Goal: Task Accomplishment & Management: Use online tool/utility

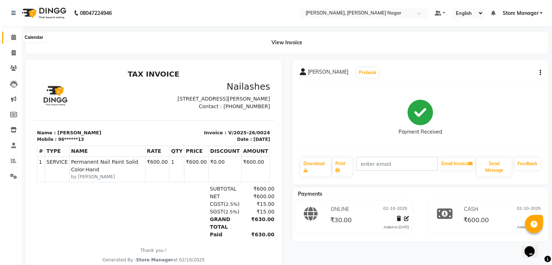
click at [13, 41] on span at bounding box center [13, 37] width 13 height 8
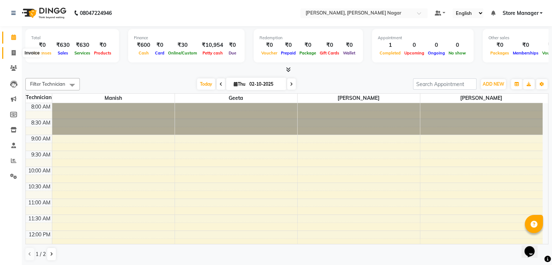
click at [11, 55] on span at bounding box center [13, 53] width 13 height 8
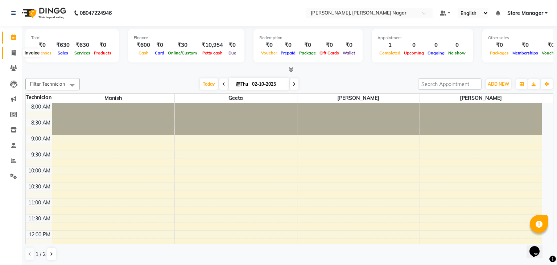
select select "9049"
select select "service"
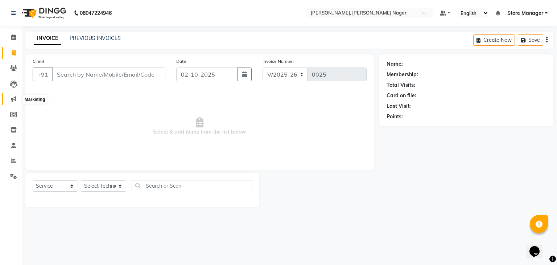
click at [11, 101] on icon at bounding box center [13, 98] width 5 height 5
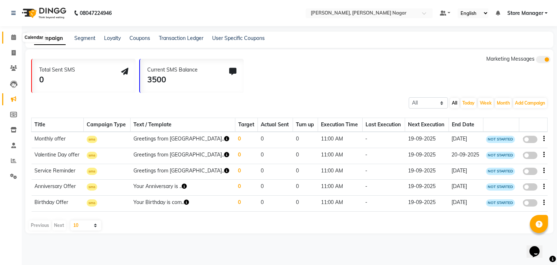
click at [14, 37] on icon at bounding box center [13, 36] width 5 height 5
